Goal: Information Seeking & Learning: Learn about a topic

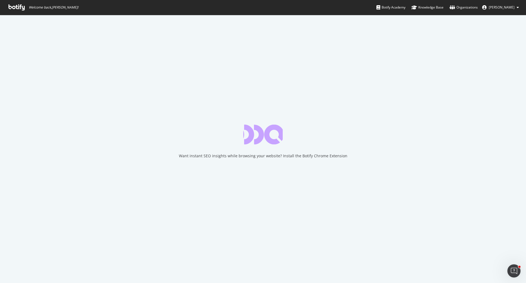
click at [16, 6] on icon at bounding box center [16, 7] width 16 height 6
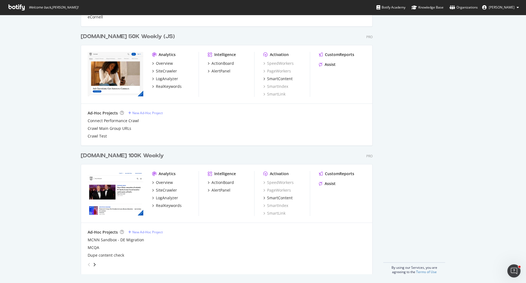
scroll to position [462, 0]
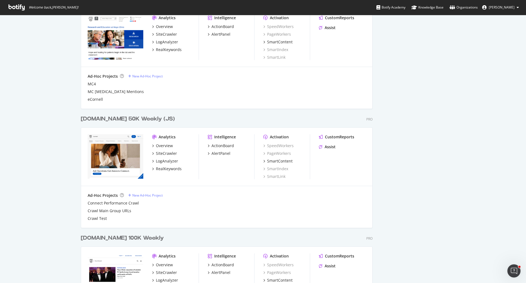
click at [129, 118] on div "[DOMAIN_NAME] 50K Weekly (JS)" at bounding box center [128, 119] width 94 height 8
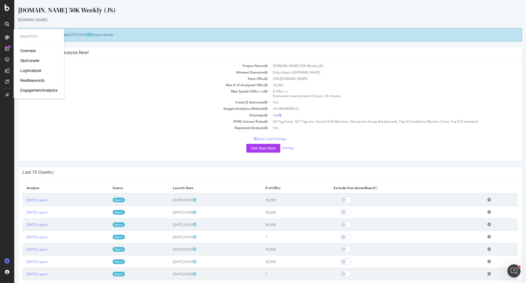
click at [33, 79] on div "RealKeywords" at bounding box center [32, 80] width 24 height 5
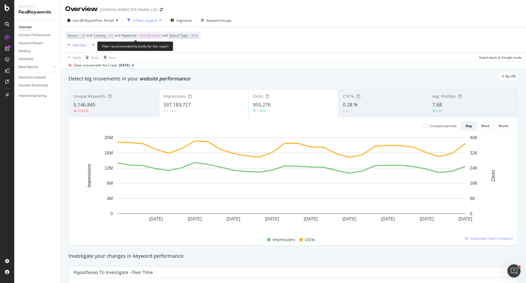
click at [150, 36] on span "Non-Branded" at bounding box center [150, 36] width 21 height 8
click at [152, 47] on span "Non-Branded" at bounding box center [141, 48] width 23 height 5
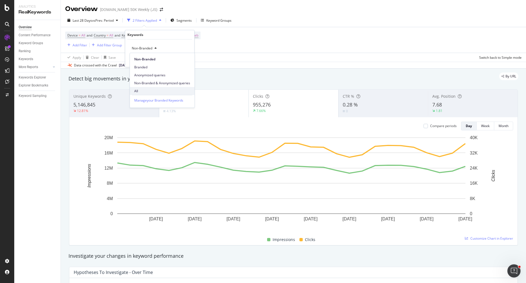
click at [145, 89] on span "All" at bounding box center [162, 91] width 56 height 5
click at [220, 54] on div "Apply Clear Save Switch back to Simple mode" at bounding box center [294, 57] width 466 height 9
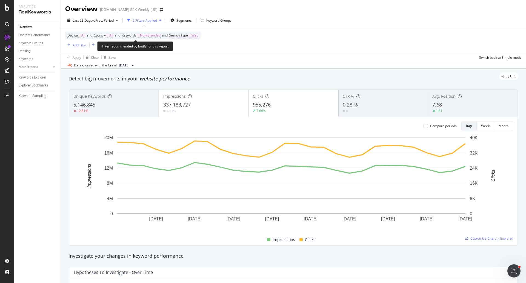
click at [191, 35] on span "=" at bounding box center [190, 35] width 2 height 5
click at [181, 48] on span "Web" at bounding box center [183, 48] width 7 height 5
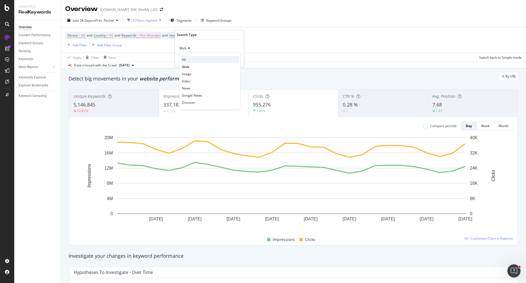
click at [183, 59] on span "All" at bounding box center [184, 59] width 4 height 5
click at [233, 59] on div "Apply" at bounding box center [235, 60] width 8 height 5
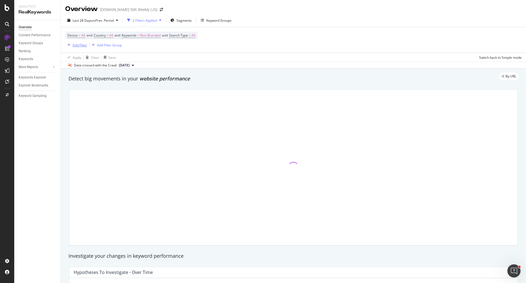
click at [75, 46] on div "Add Filter" at bounding box center [80, 45] width 15 height 5
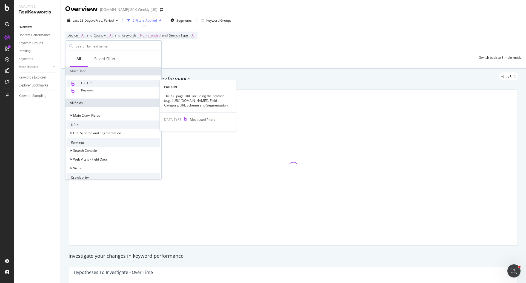
click at [86, 80] on div "Full URL" at bounding box center [114, 83] width 94 height 7
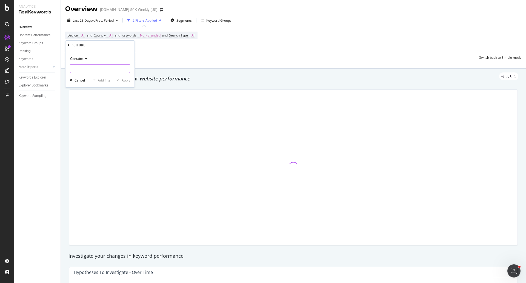
click at [116, 67] on input "text" at bounding box center [100, 68] width 60 height 9
paste input "[URL][DOMAIN_NAME]"
type input "[URL][DOMAIN_NAME]"
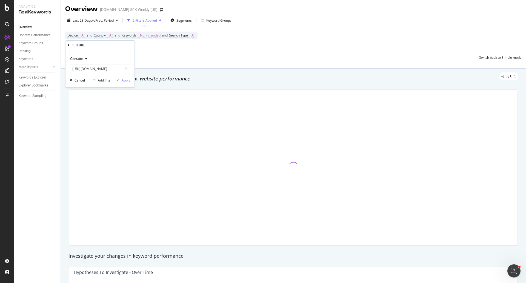
click at [82, 57] on span "Contains" at bounding box center [76, 58] width 13 height 5
click at [83, 69] on span "Equal to" at bounding box center [79, 70] width 12 height 5
click at [129, 80] on div "Apply" at bounding box center [126, 80] width 8 height 5
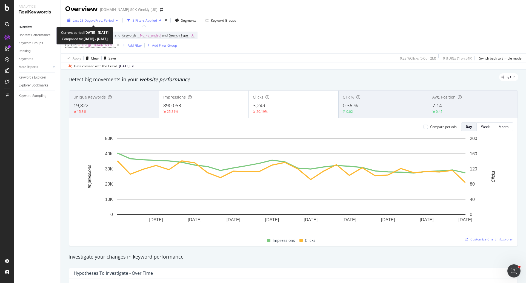
click at [86, 21] on span "Last 28 Days" at bounding box center [82, 20] width 19 height 5
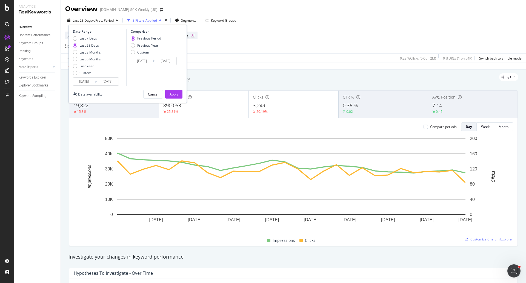
click at [82, 83] on input "[DATE]" at bounding box center [84, 82] width 22 height 8
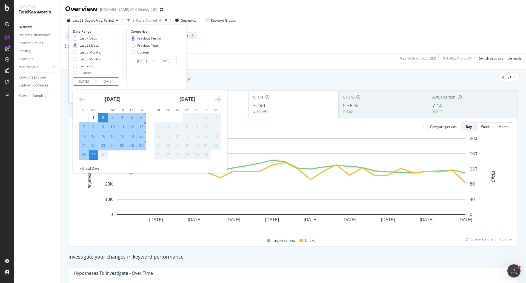
click at [80, 99] on icon "Move backward to switch to the previous month." at bounding box center [82, 99] width 6 height 7
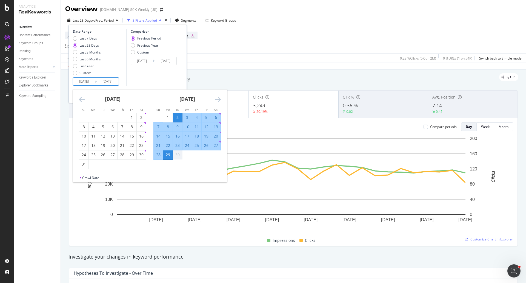
click at [80, 99] on icon "Move backward to switch to the previous month." at bounding box center [82, 99] width 6 height 7
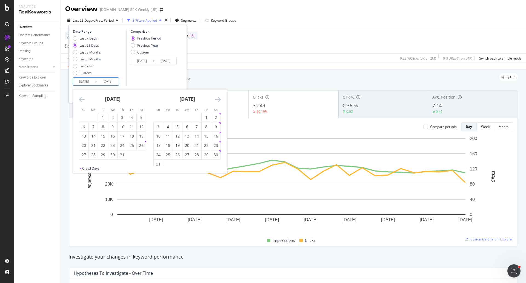
click at [80, 99] on icon "Move backward to switch to the previous month." at bounding box center [82, 99] width 6 height 7
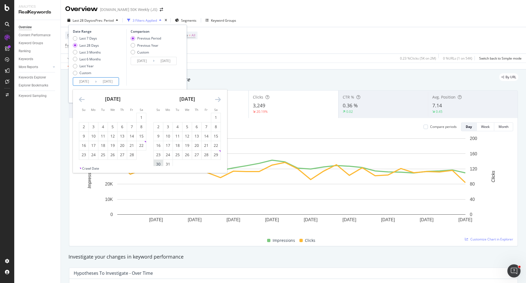
click at [158, 163] on div "30" at bounding box center [158, 163] width 9 height 5
type input "[DATE]"
click at [218, 100] on icon "Move forward to switch to the next month." at bounding box center [218, 99] width 6 height 7
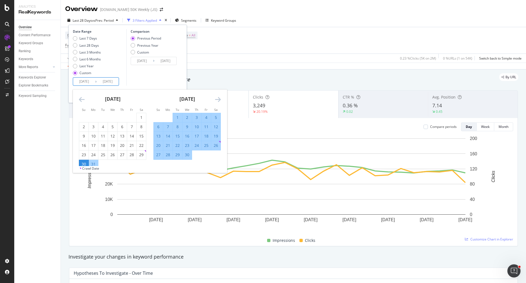
click at [218, 100] on icon "Move forward to switch to the next month." at bounding box center [218, 99] width 6 height 7
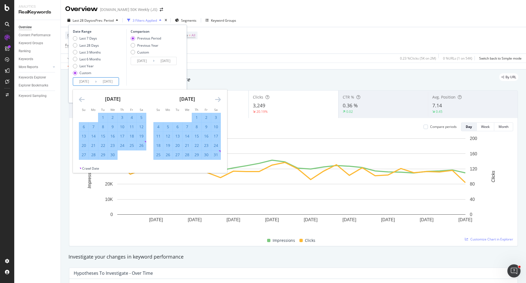
click at [218, 100] on icon "Move forward to switch to the next month." at bounding box center [218, 99] width 6 height 7
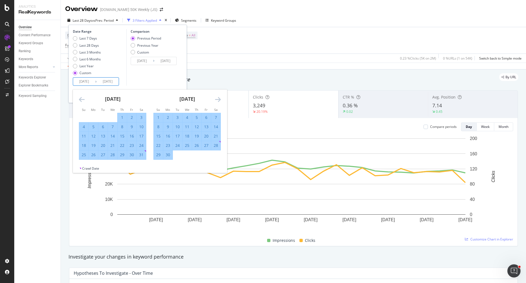
click at [218, 100] on icon "Move forward to switch to the next month." at bounding box center [218, 99] width 6 height 7
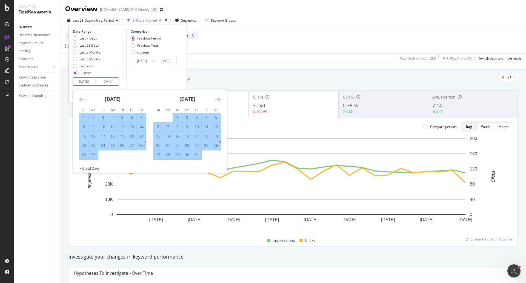
click at [218, 100] on icon "Move forward to switch to the next month." at bounding box center [218, 99] width 6 height 7
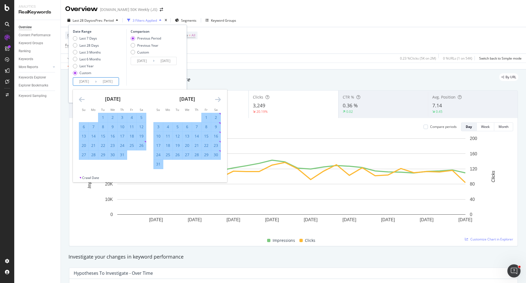
click at [218, 100] on icon "Move forward to switch to the next month." at bounding box center [218, 99] width 6 height 7
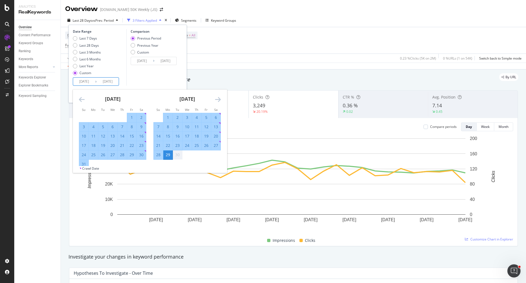
click at [218, 100] on icon "Move forward to switch to the next month." at bounding box center [218, 99] width 6 height 7
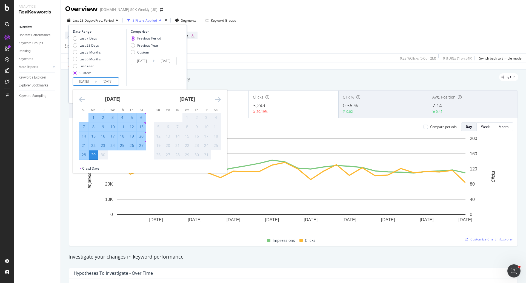
click at [92, 155] on div "29" at bounding box center [93, 154] width 9 height 5
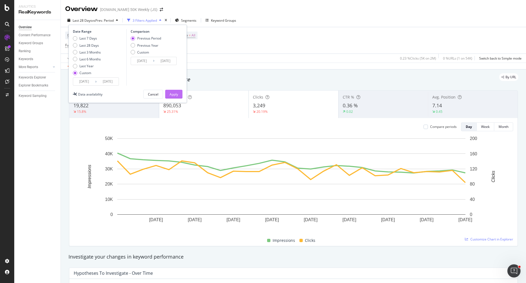
click at [174, 95] on div "Apply" at bounding box center [174, 94] width 8 height 5
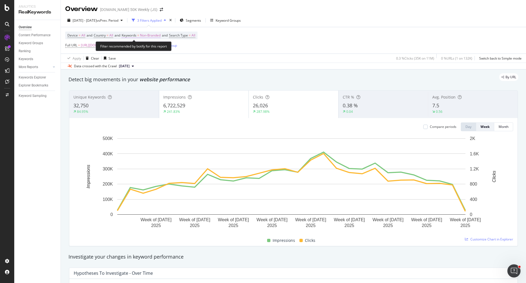
click at [131, 35] on span "Keywords" at bounding box center [129, 35] width 15 height 5
click at [138, 46] on div "Non-Branded" at bounding box center [144, 48] width 29 height 8
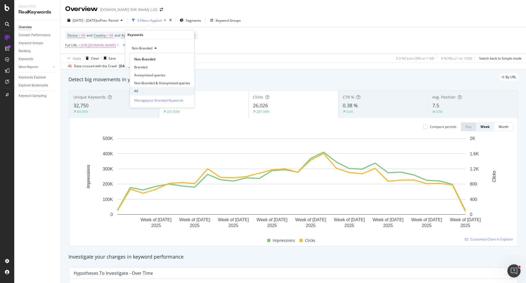
click at [137, 90] on span "All" at bounding box center [162, 91] width 56 height 5
click at [186, 61] on div "Apply" at bounding box center [185, 60] width 8 height 5
